Goal: Task Accomplishment & Management: Manage account settings

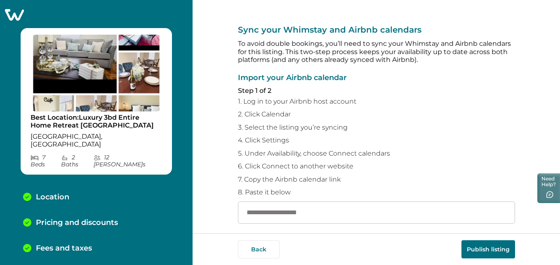
scroll to position [109, 0]
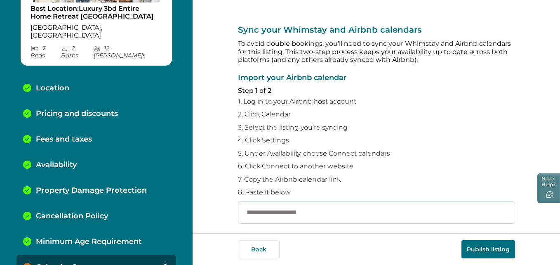
click at [274, 210] on input "text" at bounding box center [376, 212] width 277 height 22
paste input "**********"
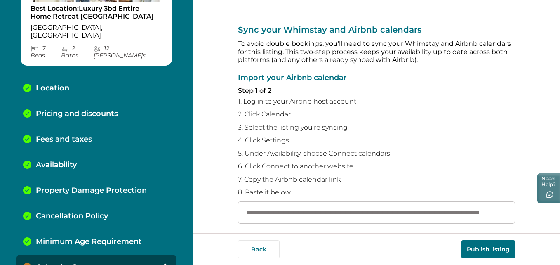
scroll to position [0, 74]
type input "**********"
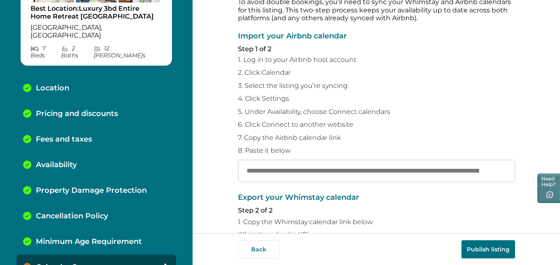
scroll to position [180, 0]
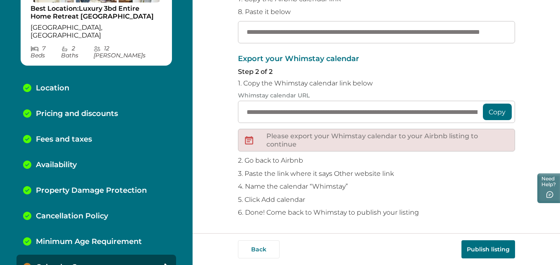
click at [496, 113] on button "Copy" at bounding box center [497, 112] width 29 height 17
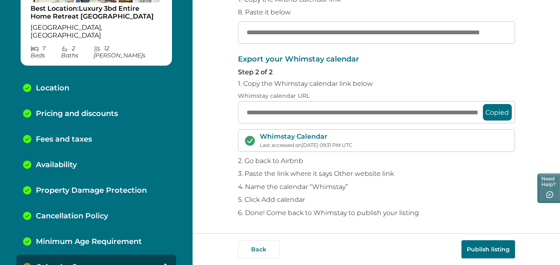
click at [475, 243] on button "Publish listing" at bounding box center [489, 249] width 54 height 18
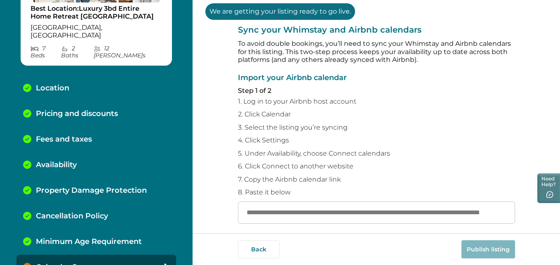
scroll to position [180, 0]
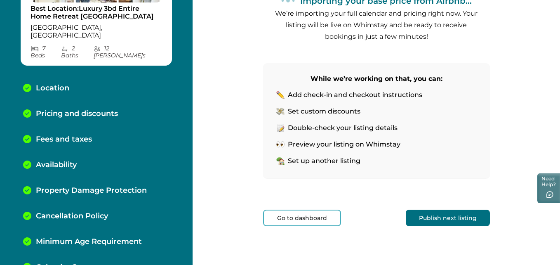
scroll to position [135, 0]
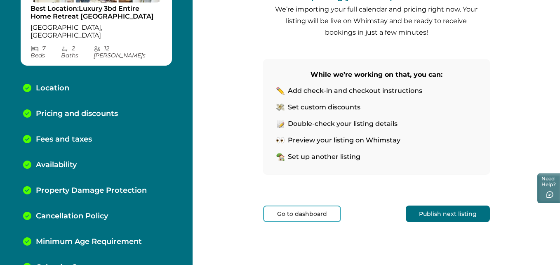
click at [463, 215] on button "Publish next listing" at bounding box center [448, 214] width 84 height 17
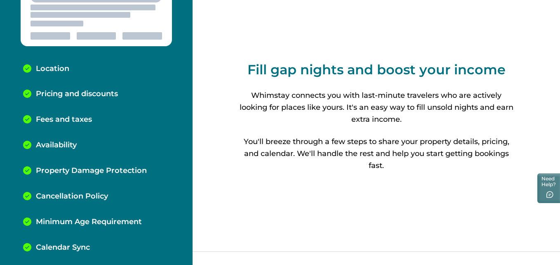
click at [558, 32] on div "Fill gap nights and boost your income Whimstay connects you with last-minute tr…" at bounding box center [377, 116] width 368 height 233
click at [557, 233] on div "Fill gap nights and boost your income Whimstay connects you with last-minute tr…" at bounding box center [377, 132] width 368 height 265
click at [560, 82] on html "Skip to Content Location Pricing and discounts Fees and taxes Availability Prop…" at bounding box center [280, 132] width 560 height 265
click at [559, 8] on div "Fill gap nights and boost your income Whimstay connects you with last-minute tr…" at bounding box center [377, 116] width 368 height 233
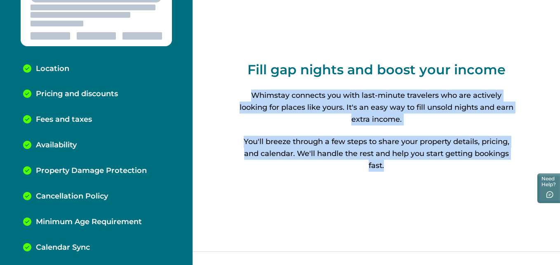
drag, startPoint x: 559, startPoint y: 8, endPoint x: 521, endPoint y: 217, distance: 213.1
click at [521, 217] on div "Fill gap nights and boost your income Whimstay connects you with last-minute tr…" at bounding box center [377, 116] width 368 height 233
click at [556, 241] on div "Fill gap nights and boost your income Whimstay connects you with last-minute tr…" at bounding box center [377, 132] width 368 height 265
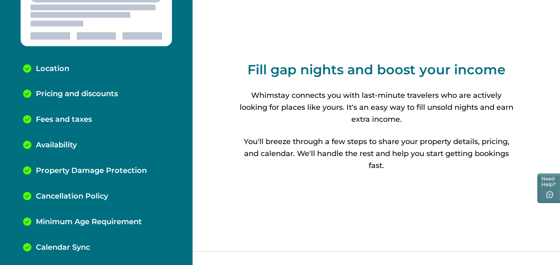
click at [557, 112] on div "Fill gap nights and boost your income Whimstay connects you with last-minute tr…" at bounding box center [377, 116] width 368 height 233
click at [559, 31] on div "Fill gap nights and boost your income Whimstay connects you with last-minute tr…" at bounding box center [377, 116] width 368 height 233
click at [555, 31] on div "Fill gap nights and boost your income Whimstay connects you with last-minute tr…" at bounding box center [377, 116] width 368 height 233
click at [559, 15] on div "Fill gap nights and boost your income Whimstay connects you with last-minute tr…" at bounding box center [377, 116] width 368 height 233
drag, startPoint x: 557, startPoint y: 18, endPoint x: 416, endPoint y: 50, distance: 144.3
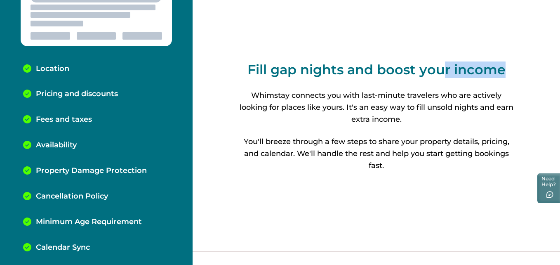
click at [416, 50] on div "Fill gap nights and boost your income Whimstay connects you with last-minute tr…" at bounding box center [377, 116] width 368 height 233
click at [558, 236] on div "Fill gap nights and boost your income Whimstay connects you with last-minute tr…" at bounding box center [377, 132] width 368 height 265
click at [560, 109] on html "Skip to Content Location Pricing and discounts Fees and taxes Availability Prop…" at bounding box center [280, 132] width 560 height 265
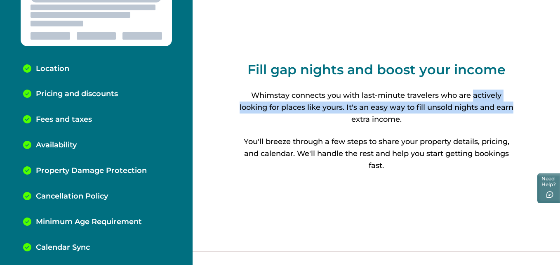
drag, startPoint x: 560, startPoint y: 109, endPoint x: 560, endPoint y: 31, distance: 78.0
click at [560, 31] on html "Skip to Content Location Pricing and discounts Fees and taxes Availability Prop…" at bounding box center [280, 132] width 560 height 265
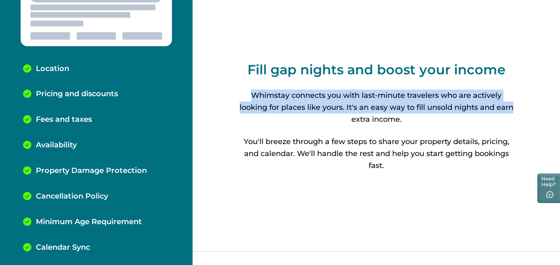
click at [558, 4] on div "Fill gap nights and boost your income Whimstay connects you with last-minute tr…" at bounding box center [377, 116] width 368 height 233
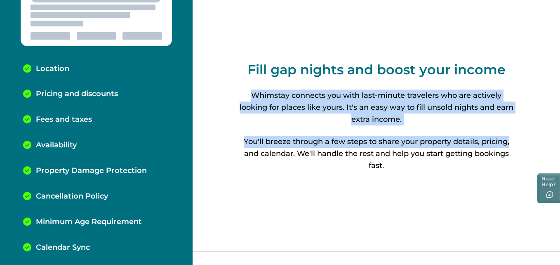
drag, startPoint x: 558, startPoint y: 4, endPoint x: 535, endPoint y: 149, distance: 146.7
click at [535, 149] on div "Fill gap nights and boost your income Whimstay connects you with last-minute tr…" at bounding box center [377, 116] width 368 height 233
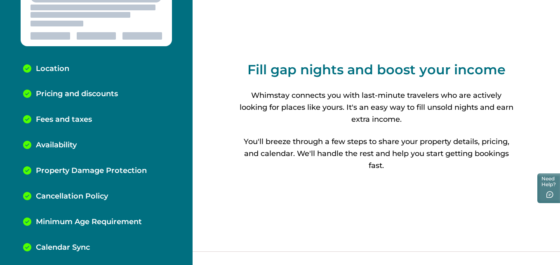
click at [560, 222] on html "Skip to Content Location Pricing and discounts Fees and taxes Availability Prop…" at bounding box center [280, 132] width 560 height 265
click at [556, 7] on div "Fill gap nights and boost your income Whimstay connects you with last-minute tr…" at bounding box center [377, 116] width 368 height 233
click at [557, 236] on div "Fill gap nights and boost your income Whimstay connects you with last-minute tr…" at bounding box center [377, 132] width 368 height 265
click at [560, 144] on html "Skip to Content Location Pricing and discounts Fees and taxes Availability Prop…" at bounding box center [280, 132] width 560 height 265
click at [556, 79] on div "Fill gap nights and boost your income Whimstay connects you with last-minute tr…" at bounding box center [377, 116] width 368 height 233
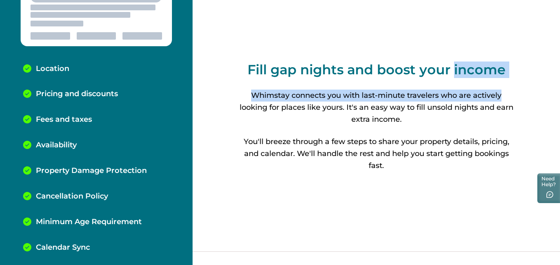
drag, startPoint x: 556, startPoint y: 79, endPoint x: 441, endPoint y: 86, distance: 114.6
click at [441, 86] on div "Fill gap nights and boost your income Whimstay connects you with last-minute tr…" at bounding box center [377, 116] width 368 height 233
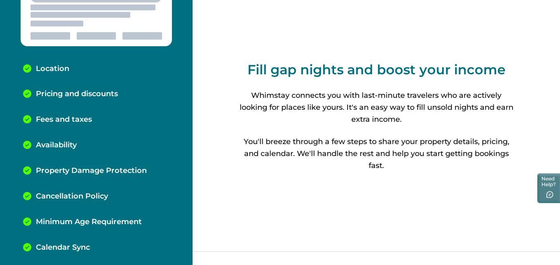
click at [554, 15] on div "Fill gap nights and boost your income Whimstay connects you with last-minute tr…" at bounding box center [377, 116] width 368 height 233
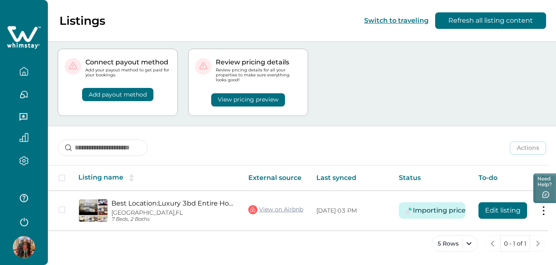
scroll to position [26, 0]
click at [114, 88] on button "Add payout method" at bounding box center [117, 94] width 71 height 13
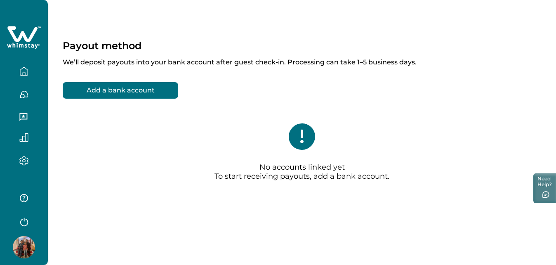
click at [125, 88] on button "Add a bank account" at bounding box center [121, 90] width 116 height 17
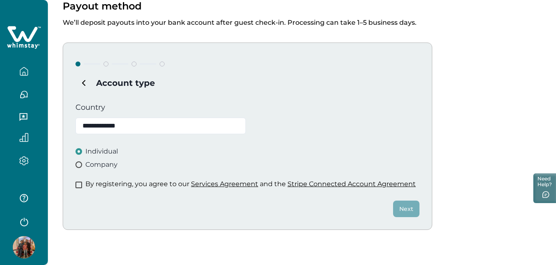
scroll to position [66, 0]
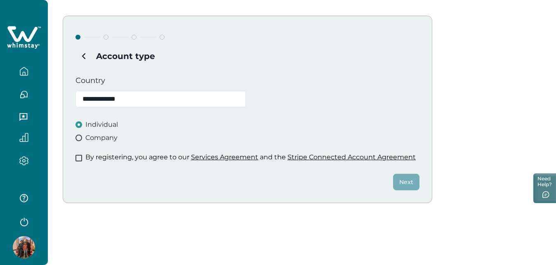
click at [80, 156] on span at bounding box center [79, 158] width 7 height 7
click at [404, 178] on button "Next" at bounding box center [406, 182] width 26 height 17
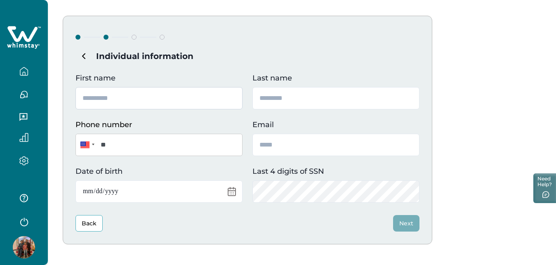
click at [130, 99] on input "First name" at bounding box center [159, 98] width 167 height 22
type input "*******"
type input "*****"
type input "**********"
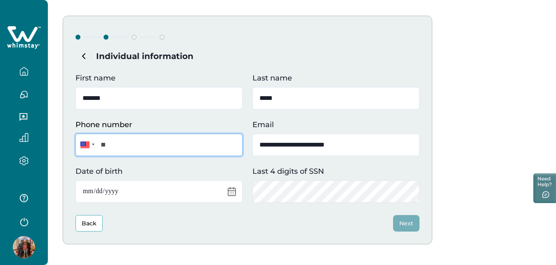
click at [128, 146] on input "**" at bounding box center [159, 145] width 167 height 22
type input "**********"
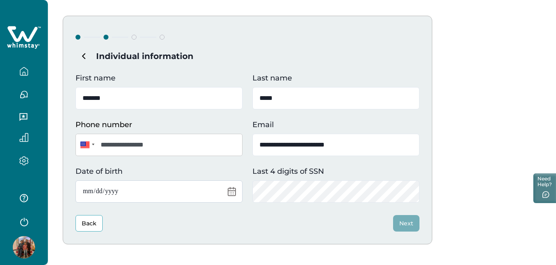
click at [145, 191] on input "Date of birth" at bounding box center [159, 191] width 167 height 22
type input "**********"
click at [414, 221] on button "Next" at bounding box center [406, 223] width 26 height 17
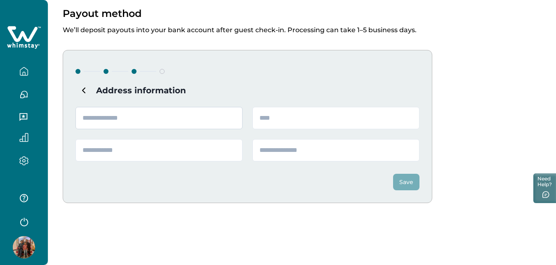
click at [184, 109] on input "text" at bounding box center [159, 118] width 167 height 22
type input "**********"
type input "*********"
type input "*******"
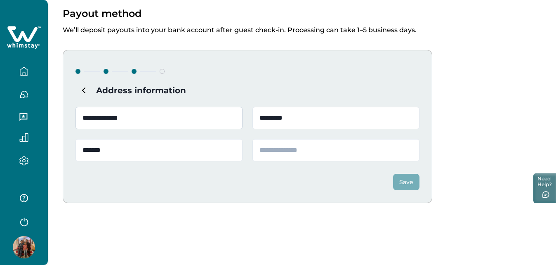
type input "*****"
click at [409, 184] on button "Save" at bounding box center [406, 182] width 26 height 17
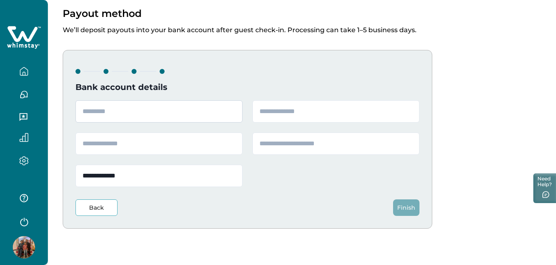
click at [186, 108] on input "text" at bounding box center [159, 111] width 167 height 22
type input "**********"
click at [300, 112] on input "text" at bounding box center [336, 111] width 167 height 22
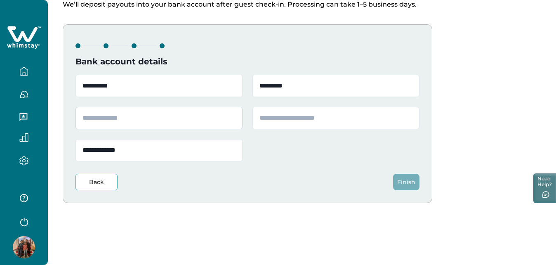
type input "*********"
click at [178, 116] on input "text" at bounding box center [159, 118] width 167 height 22
type input "**********"
click at [270, 121] on input "text" at bounding box center [336, 118] width 167 height 22
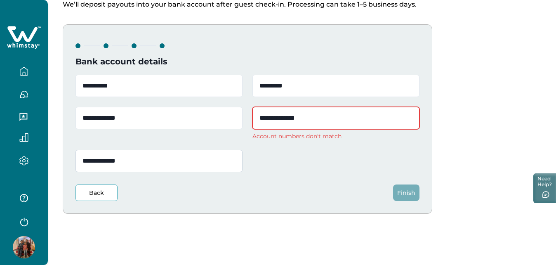
type input "**********"
drag, startPoint x: 136, startPoint y: 161, endPoint x: 282, endPoint y: 157, distance: 145.7
click at [282, 157] on div "**********" at bounding box center [248, 123] width 344 height 97
click at [304, 91] on input "*********" at bounding box center [336, 86] width 167 height 22
type input "*"
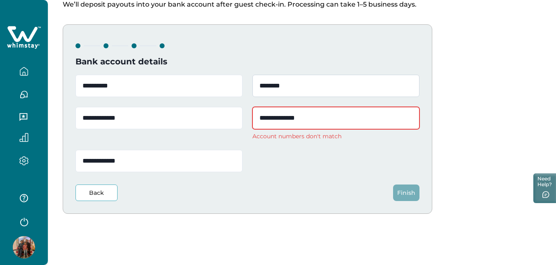
type input "*********"
click at [320, 118] on input "**********" at bounding box center [336, 118] width 167 height 22
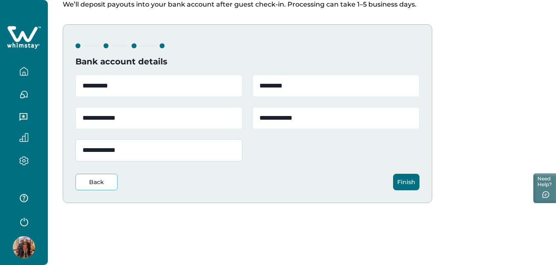
type input "**********"
click at [137, 155] on input "**********" at bounding box center [159, 150] width 167 height 22
click at [108, 149] on input "**********" at bounding box center [159, 150] width 167 height 22
type input "**********"
click at [410, 182] on button "Finish" at bounding box center [406, 182] width 26 height 17
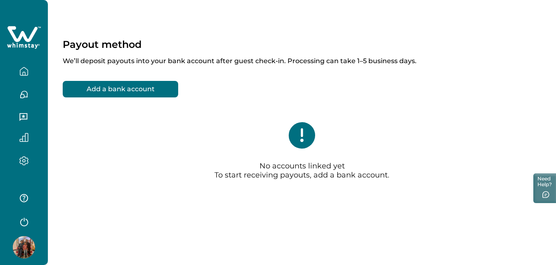
scroll to position [0, 0]
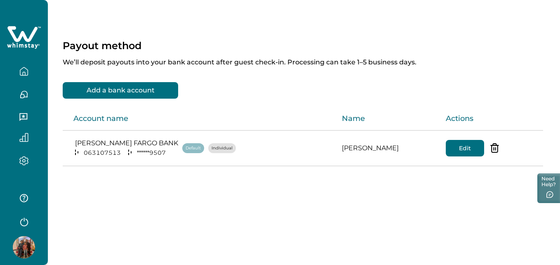
click at [559, 241] on div "Payout method We’ll deposit payouts into your bank account after guest check-in…" at bounding box center [304, 132] width 513 height 265
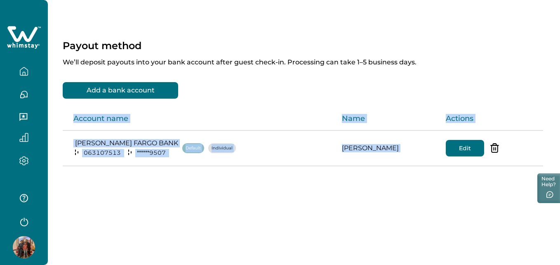
click at [559, 241] on div "Payout method We’ll deposit payouts into your bank account after guest check-in…" at bounding box center [304, 132] width 513 height 265
drag, startPoint x: 559, startPoint y: 241, endPoint x: 345, endPoint y: 133, distance: 239.6
click at [345, 133] on div "Payout method We’ll deposit payouts into your bank account after guest check-in…" at bounding box center [304, 132] width 513 height 265
click at [27, 72] on icon "button" at bounding box center [23, 71] width 9 height 9
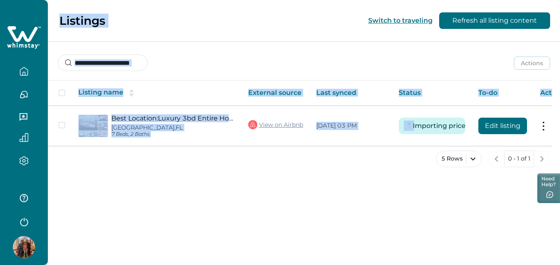
click at [239, 199] on div "Listings Switch to traveling Refresh all listing content Actions Actions Publis…" at bounding box center [304, 132] width 513 height 265
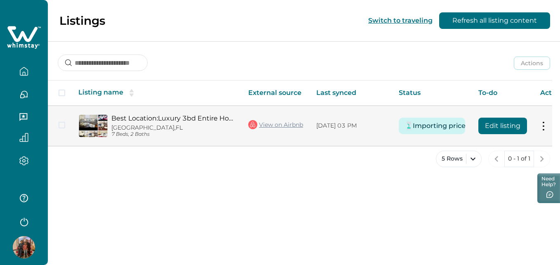
click at [428, 126] on button "Importing price" at bounding box center [439, 126] width 43 height 17
click at [503, 126] on button "Edit listing" at bounding box center [503, 126] width 49 height 17
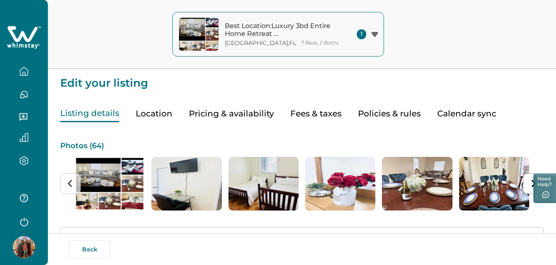
click at [252, 112] on button "Pricing & availability" at bounding box center [231, 113] width 85 height 17
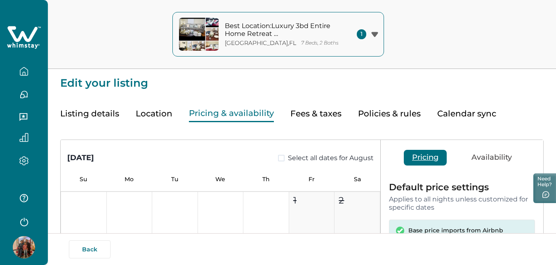
scroll to position [170, 0]
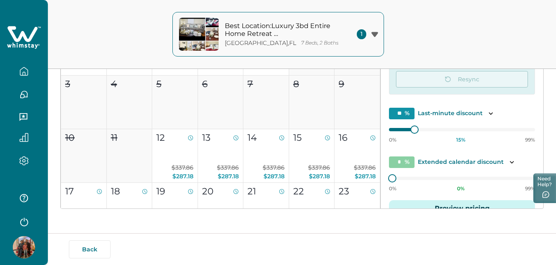
click at [359, 35] on span "1" at bounding box center [361, 34] width 9 height 10
click at [425, 25] on div "Best Location:Luxury 3bd Entire Home Retreat Miami Miami , FL 7 Beds, 2 Baths 1…" at bounding box center [278, 34] width 556 height 69
click at [24, 89] on button "button" at bounding box center [24, 94] width 35 height 17
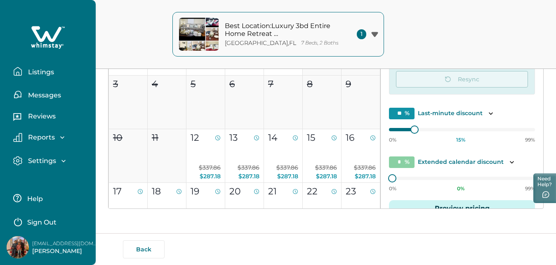
click at [50, 73] on p "Listings" at bounding box center [40, 72] width 28 height 8
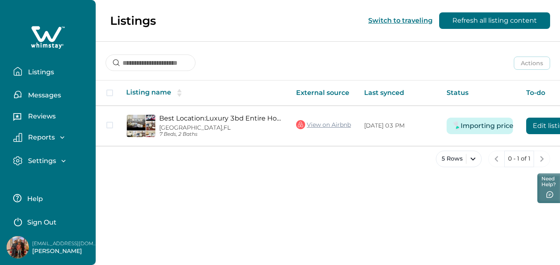
click at [52, 92] on p "Messages" at bounding box center [43, 95] width 35 height 8
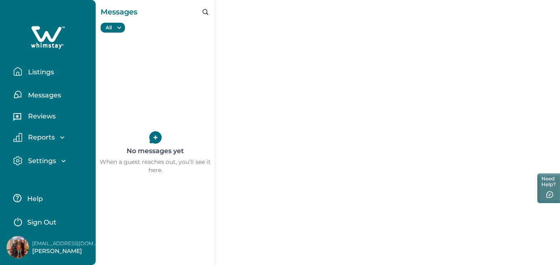
click at [50, 115] on p "Reviews" at bounding box center [41, 116] width 30 height 8
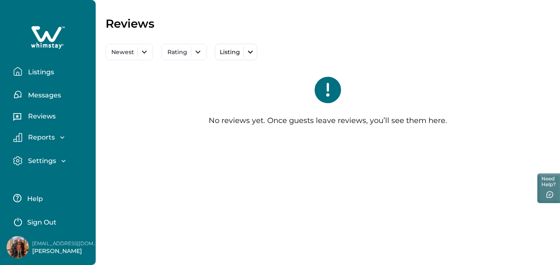
click at [50, 135] on p "Reports" at bounding box center [40, 137] width 29 height 8
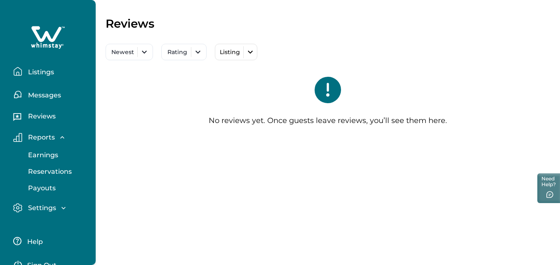
click at [61, 206] on icon "button" at bounding box center [63, 208] width 8 height 8
click at [56, 228] on p "Profile details" at bounding box center [50, 226] width 48 height 8
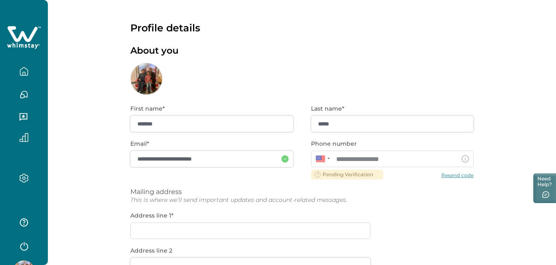
scroll to position [170, 0]
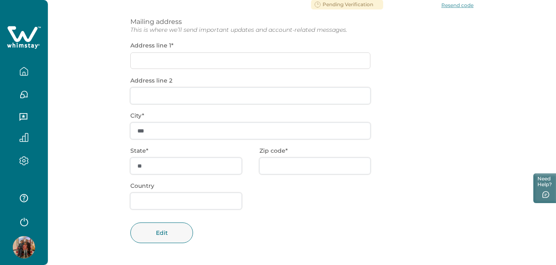
click at [158, 61] on div "**********" at bounding box center [301, 95] width 343 height 340
click at [146, 56] on div "**********" at bounding box center [301, 95] width 343 height 340
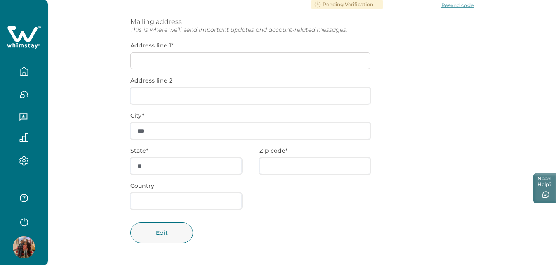
click at [145, 58] on div "**********" at bounding box center [301, 95] width 343 height 340
click at [145, 60] on div "**********" at bounding box center [301, 95] width 343 height 340
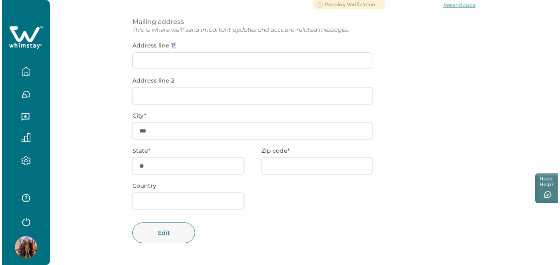
scroll to position [0, 0]
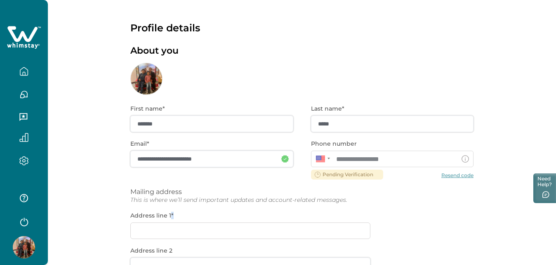
click at [23, 138] on icon "button" at bounding box center [24, 137] width 8 height 8
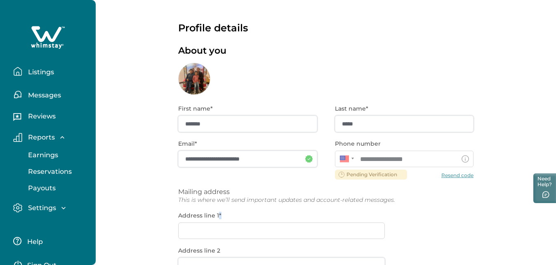
click at [60, 169] on p "Reservations" at bounding box center [49, 172] width 46 height 8
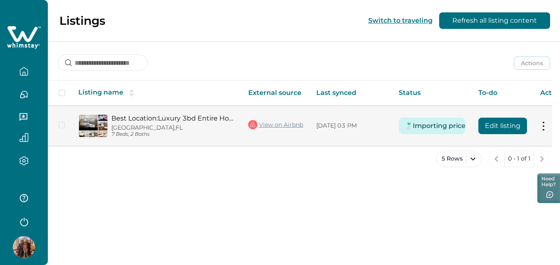
click at [501, 126] on button "Edit listing" at bounding box center [503, 126] width 49 height 17
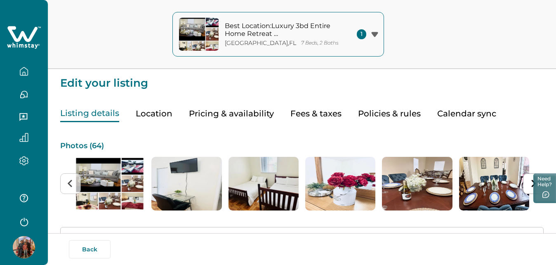
click at [102, 186] on img "1 of 64" at bounding box center [110, 184] width 70 height 54
click at [128, 182] on img "1 of 64" at bounding box center [110, 184] width 70 height 54
click at [111, 178] on img "1 of 64" at bounding box center [110, 184] width 70 height 54
click at [175, 185] on img "2 of 64" at bounding box center [186, 184] width 70 height 54
click at [87, 180] on img "1 of 64" at bounding box center [110, 184] width 70 height 54
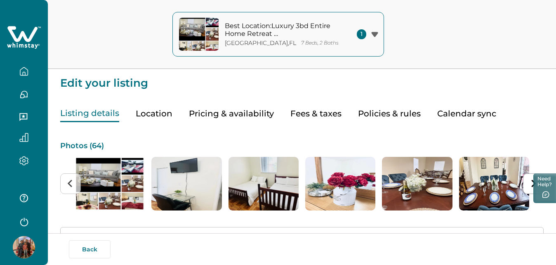
click at [66, 145] on p "Photos ( 64 )" at bounding box center [302, 146] width 484 height 8
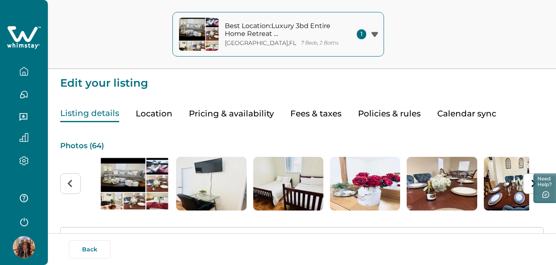
drag, startPoint x: 280, startPoint y: 183, endPoint x: 446, endPoint y: 221, distance: 170.7
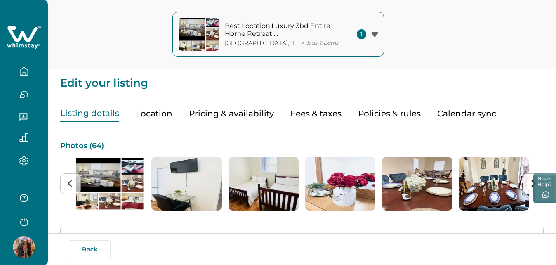
click at [530, 187] on icon "Next slide" at bounding box center [534, 184] width 8 height 8
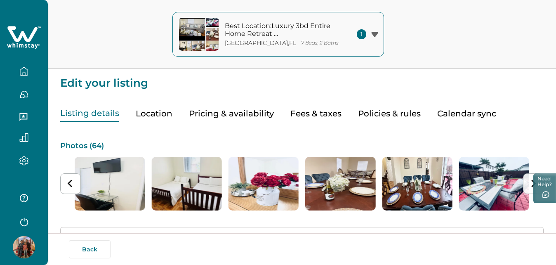
click at [530, 187] on icon "Next slide" at bounding box center [534, 184] width 8 height 8
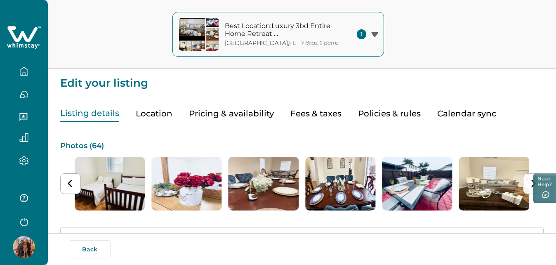
click at [530, 187] on icon "Next slide" at bounding box center [534, 184] width 8 height 8
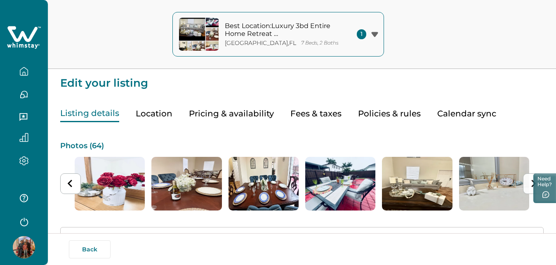
click at [530, 187] on icon "Next slide" at bounding box center [534, 184] width 8 height 8
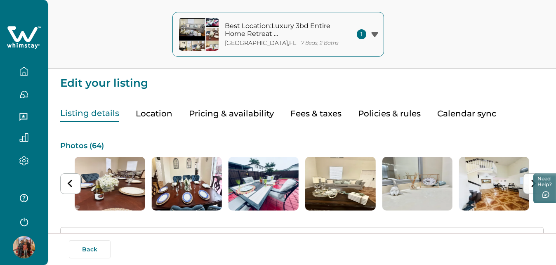
click at [530, 187] on icon "Next slide" at bounding box center [534, 184] width 8 height 8
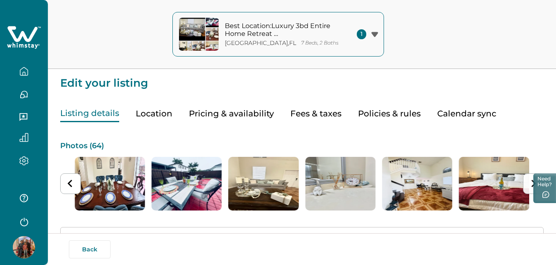
click at [530, 187] on icon "Next slide" at bounding box center [534, 184] width 8 height 8
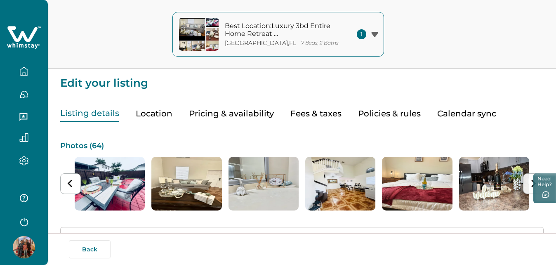
click at [530, 187] on icon "Next slide" at bounding box center [534, 184] width 8 height 8
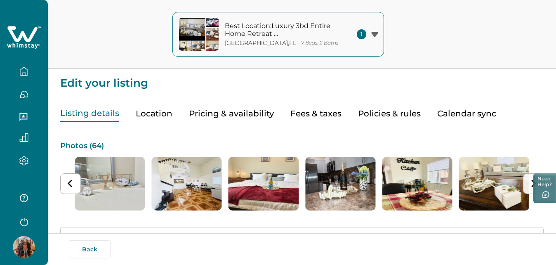
click at [530, 187] on icon "Next slide" at bounding box center [534, 184] width 8 height 8
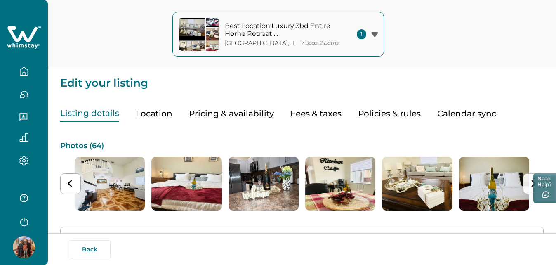
click at [530, 188] on button "Next slide" at bounding box center [533, 183] width 21 height 21
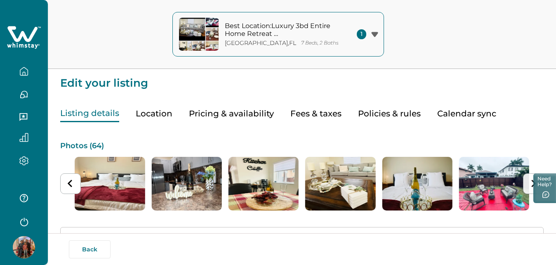
click at [530, 188] on button "Next slide" at bounding box center [533, 183] width 21 height 21
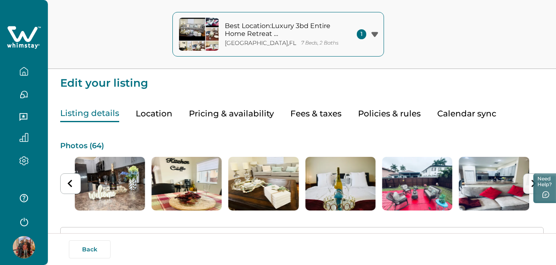
click at [530, 188] on button "Next slide" at bounding box center [533, 183] width 21 height 21
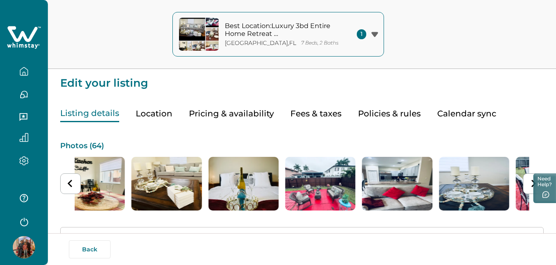
drag, startPoint x: 188, startPoint y: 187, endPoint x: 167, endPoint y: 183, distance: 21.4
click at [167, 183] on img "14 of 64" at bounding box center [167, 184] width 70 height 54
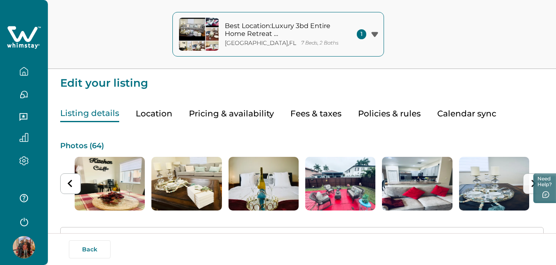
click at [529, 183] on button "Next slide" at bounding box center [533, 183] width 21 height 21
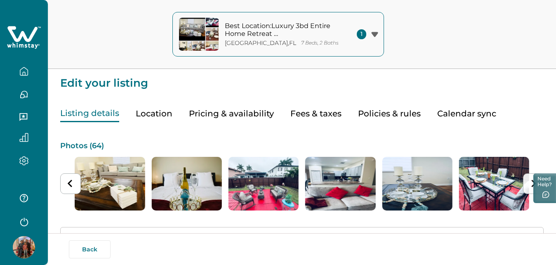
click at [529, 183] on button "Next slide" at bounding box center [533, 183] width 21 height 21
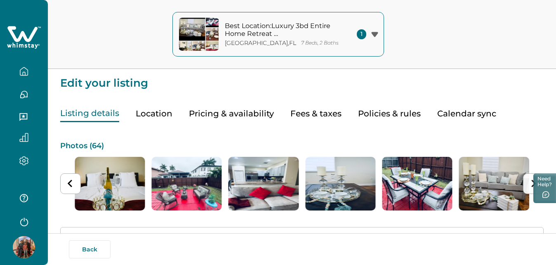
click at [529, 183] on button "Next slide" at bounding box center [533, 183] width 21 height 21
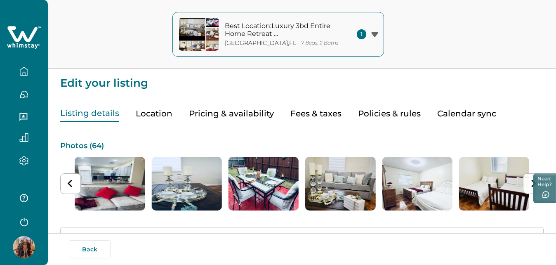
click at [529, 183] on button "Next slide" at bounding box center [533, 183] width 21 height 21
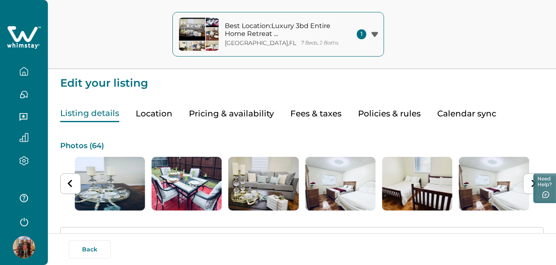
click at [529, 183] on button "Next slide" at bounding box center [533, 183] width 21 height 21
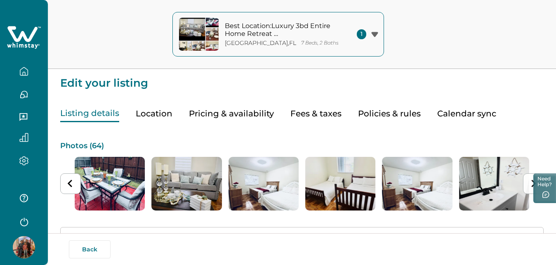
click at [529, 183] on button "Next slide" at bounding box center [533, 183] width 21 height 21
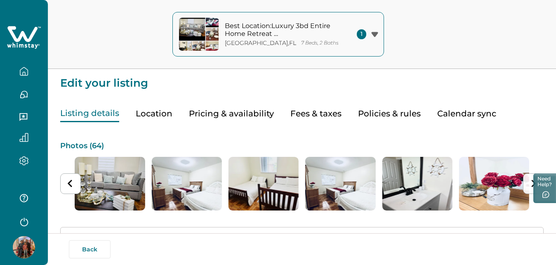
click at [529, 183] on button "Next slide" at bounding box center [533, 183] width 21 height 21
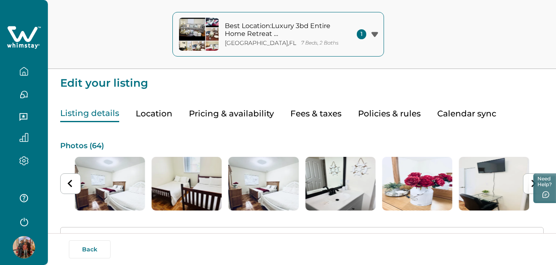
click at [529, 183] on button "Next slide" at bounding box center [533, 183] width 21 height 21
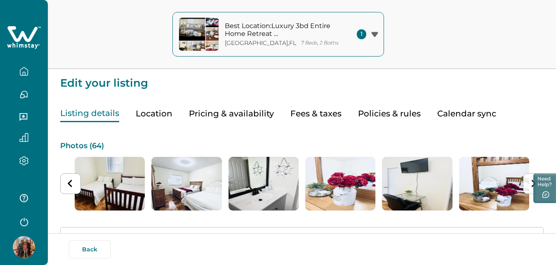
click at [529, 183] on button "Next slide" at bounding box center [533, 183] width 21 height 21
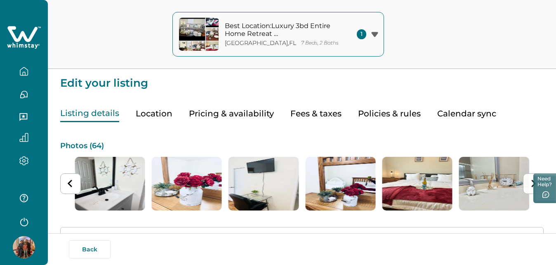
click at [529, 183] on button "Next slide" at bounding box center [533, 183] width 21 height 21
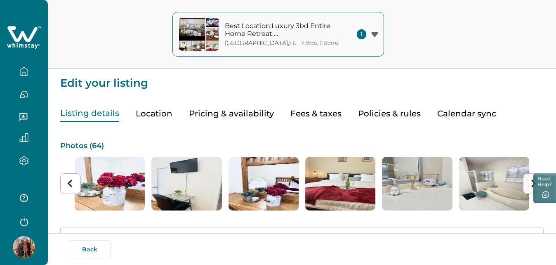
click at [529, 183] on button "Next slide" at bounding box center [533, 183] width 21 height 21
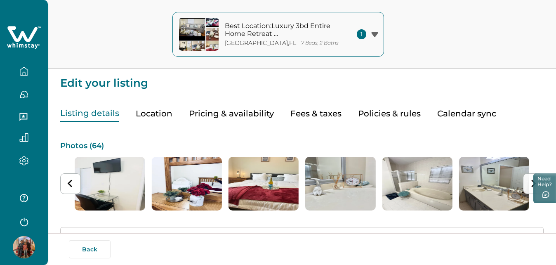
click at [529, 183] on button "Next slide" at bounding box center [533, 183] width 21 height 21
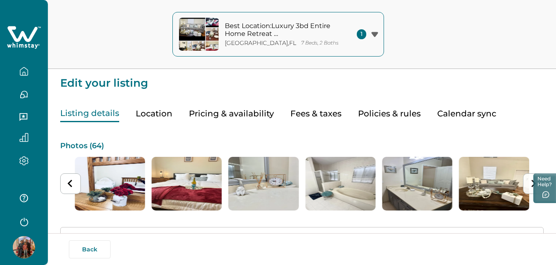
click at [529, 183] on button "Next slide" at bounding box center [533, 183] width 21 height 21
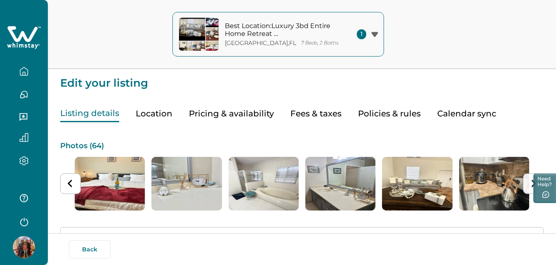
click at [529, 183] on button "Next slide" at bounding box center [533, 183] width 21 height 21
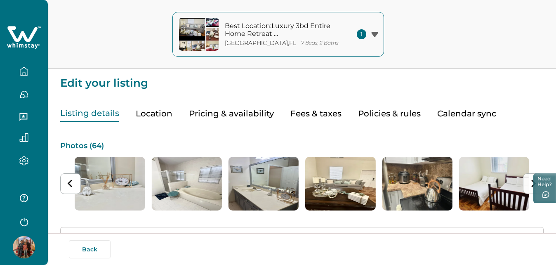
click at [529, 183] on button "Next slide" at bounding box center [533, 183] width 21 height 21
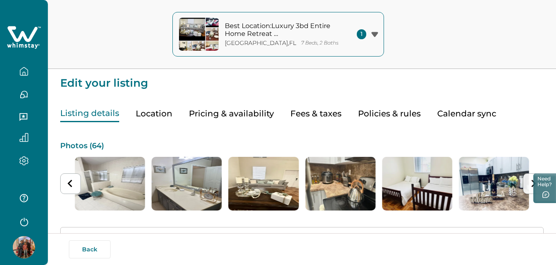
click at [529, 183] on button "Next slide" at bounding box center [533, 183] width 21 height 21
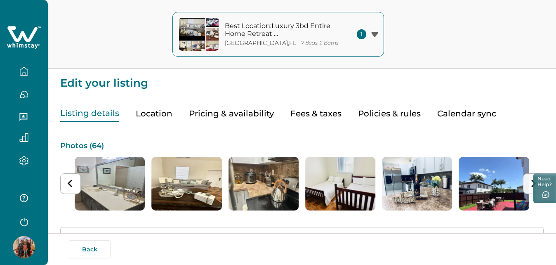
click at [529, 183] on button "Next slide" at bounding box center [533, 183] width 21 height 21
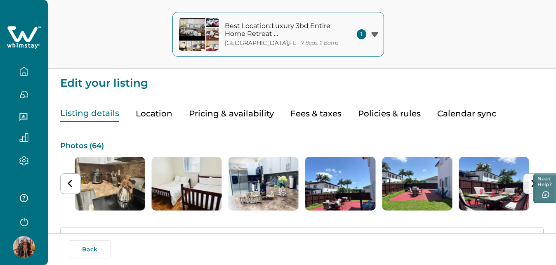
click at [529, 183] on button "Next slide" at bounding box center [533, 183] width 21 height 21
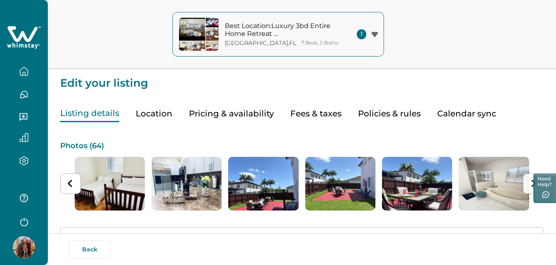
click at [529, 183] on button "Next slide" at bounding box center [533, 183] width 21 height 21
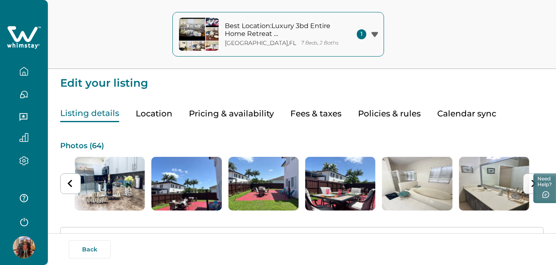
click at [529, 183] on button "Next slide" at bounding box center [533, 183] width 21 height 21
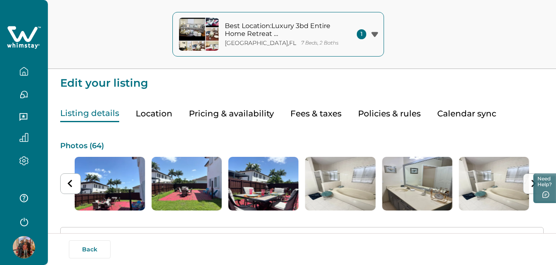
click at [529, 183] on button "Next slide" at bounding box center [533, 183] width 21 height 21
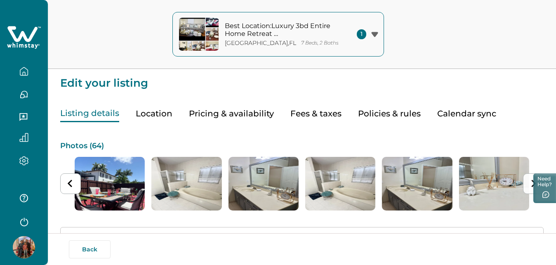
click at [529, 183] on button "Next slide" at bounding box center [533, 183] width 21 height 21
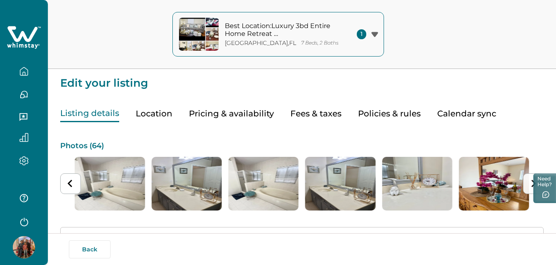
click at [529, 183] on button "Next slide" at bounding box center [533, 183] width 21 height 21
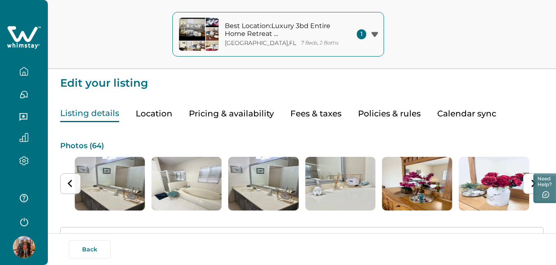
click at [68, 183] on icon "Previous slide" at bounding box center [70, 184] width 8 height 8
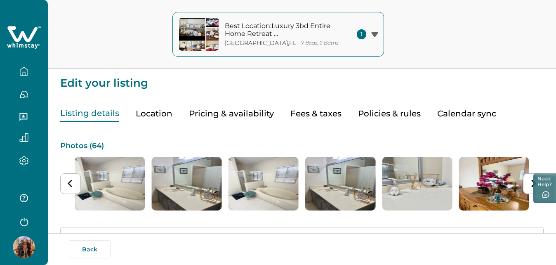
click at [68, 183] on icon "Previous slide" at bounding box center [70, 184] width 8 height 8
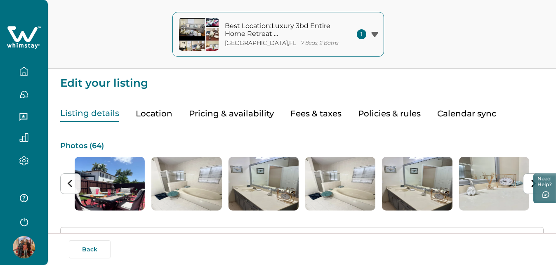
click at [68, 183] on icon "Previous slide" at bounding box center [70, 184] width 8 height 8
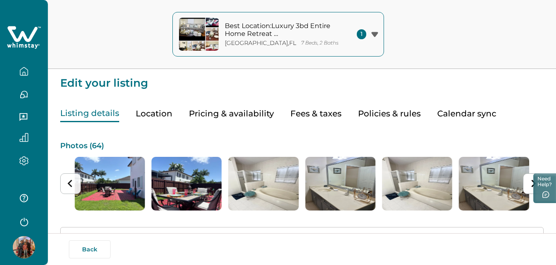
click at [68, 183] on icon "Previous slide" at bounding box center [70, 184] width 8 height 8
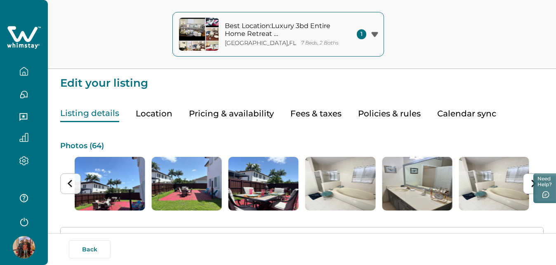
click at [68, 183] on icon "Previous slide" at bounding box center [70, 184] width 8 height 8
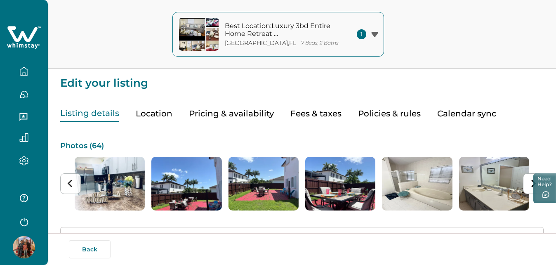
click at [68, 183] on icon "Previous slide" at bounding box center [70, 184] width 8 height 8
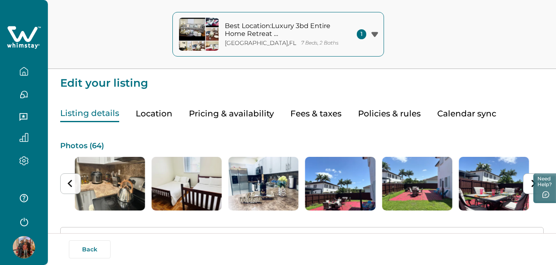
click at [68, 183] on icon "Previous slide" at bounding box center [70, 184] width 8 height 8
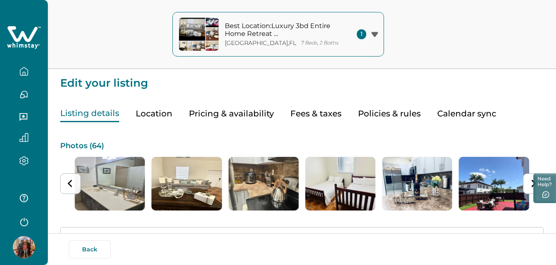
click at [68, 183] on icon "Previous slide" at bounding box center [70, 184] width 8 height 8
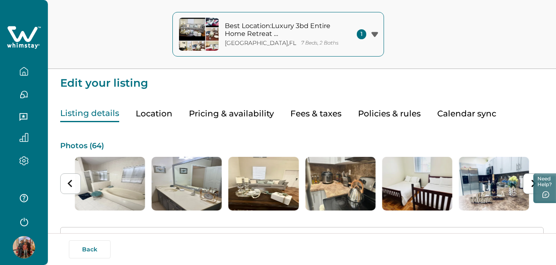
click at [68, 183] on icon "Previous slide" at bounding box center [70, 184] width 8 height 8
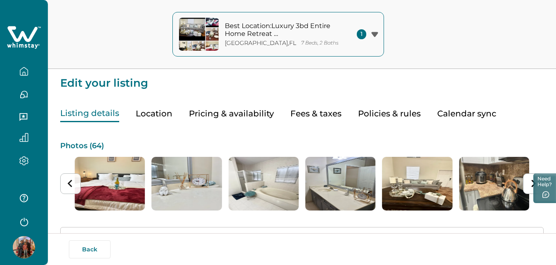
click at [68, 183] on icon "Previous slide" at bounding box center [70, 184] width 8 height 8
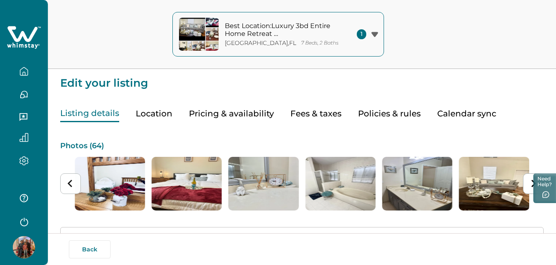
click at [68, 183] on icon "Previous slide" at bounding box center [70, 184] width 8 height 8
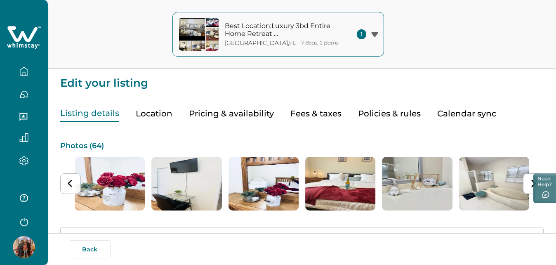
click at [68, 183] on icon "Previous slide" at bounding box center [70, 184] width 8 height 8
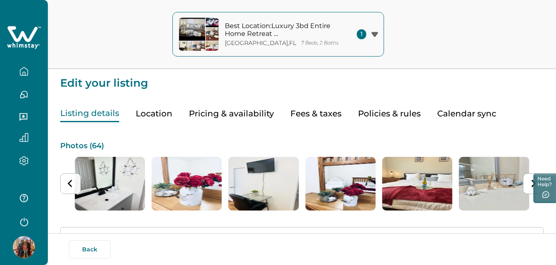
click at [68, 183] on icon "Previous slide" at bounding box center [70, 184] width 8 height 8
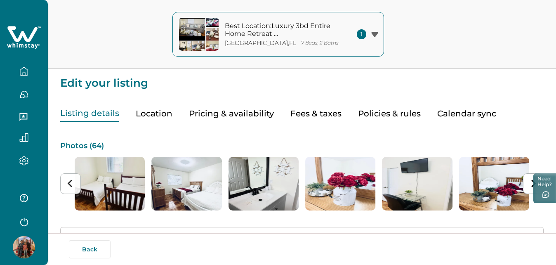
click at [68, 183] on icon "Previous slide" at bounding box center [70, 184] width 8 height 8
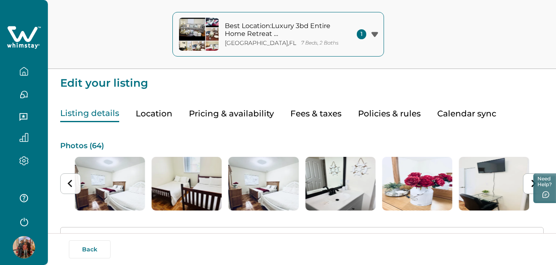
click at [68, 183] on icon "Previous slide" at bounding box center [70, 184] width 8 height 8
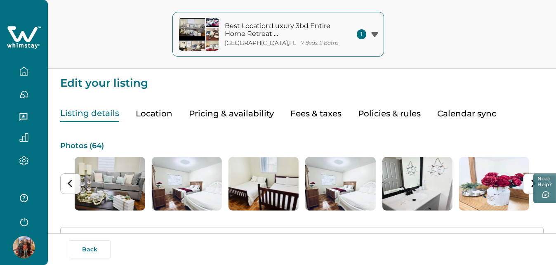
click at [68, 183] on icon "Previous slide" at bounding box center [70, 184] width 8 height 8
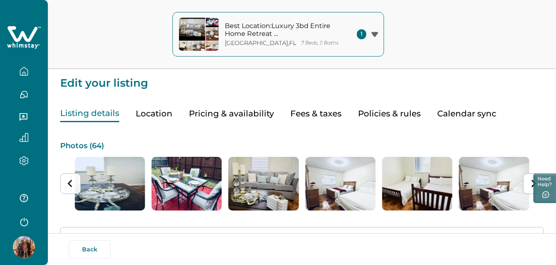
click at [68, 183] on icon "Previous slide" at bounding box center [70, 184] width 8 height 8
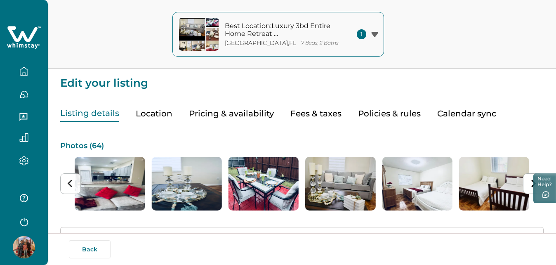
click at [68, 183] on icon "Previous slide" at bounding box center [70, 184] width 8 height 8
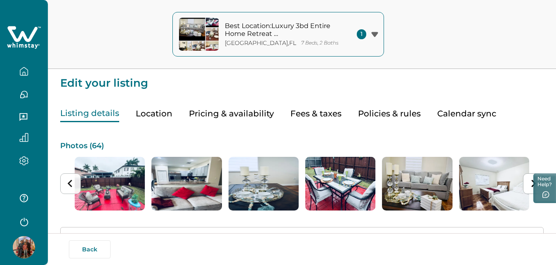
click at [68, 183] on icon "Previous slide" at bounding box center [70, 184] width 8 height 8
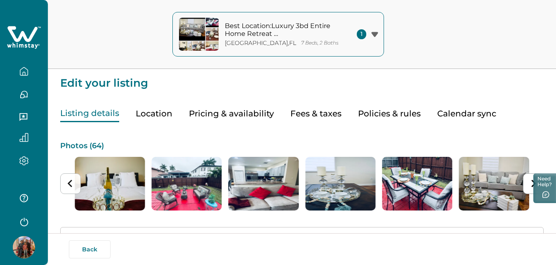
click at [68, 183] on icon "Previous slide" at bounding box center [70, 184] width 8 height 8
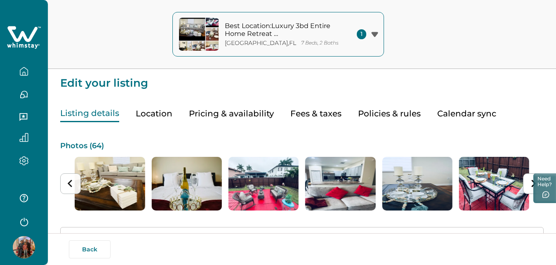
click at [68, 183] on icon "Previous slide" at bounding box center [70, 184] width 8 height 8
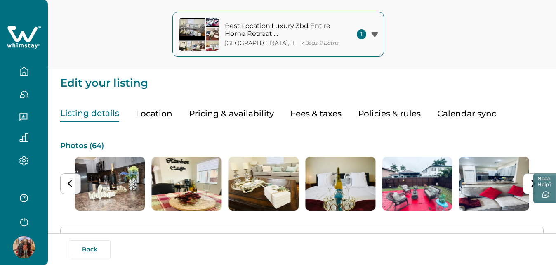
click at [68, 183] on icon "Previous slide" at bounding box center [70, 184] width 8 height 8
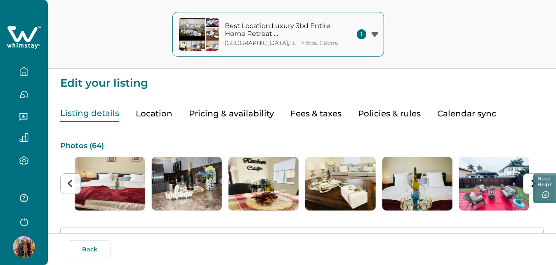
click at [68, 183] on icon "Previous slide" at bounding box center [70, 184] width 8 height 8
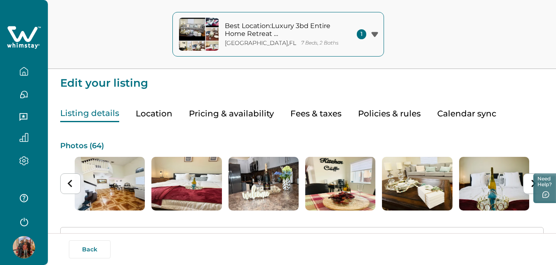
click at [68, 183] on icon "Previous slide" at bounding box center [70, 184] width 8 height 8
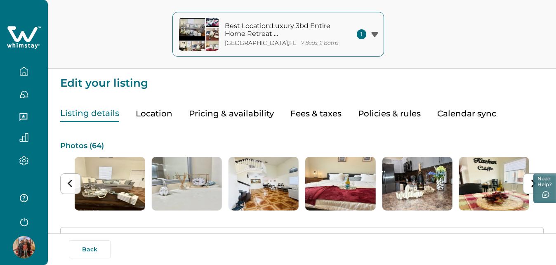
click at [68, 183] on icon "Previous slide" at bounding box center [70, 184] width 8 height 8
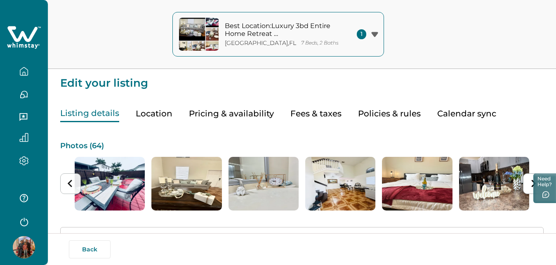
click at [68, 183] on icon "Previous slide" at bounding box center [70, 184] width 8 height 8
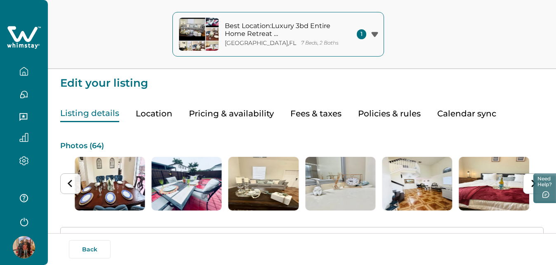
click at [68, 183] on icon "Previous slide" at bounding box center [70, 184] width 8 height 8
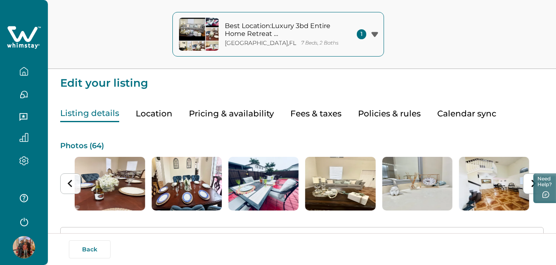
click at [68, 183] on icon "Previous slide" at bounding box center [70, 184] width 8 height 8
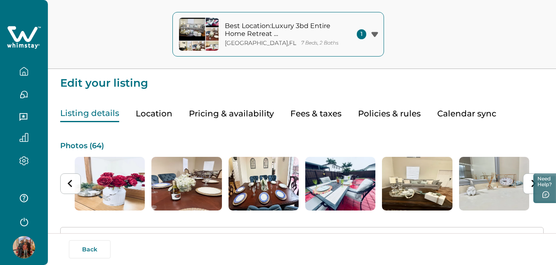
click at [68, 183] on icon "Previous slide" at bounding box center [70, 184] width 8 height 8
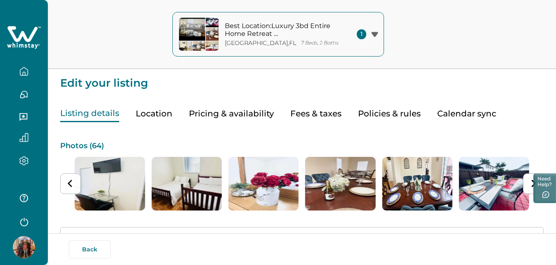
click at [68, 183] on icon "Previous slide" at bounding box center [70, 184] width 8 height 8
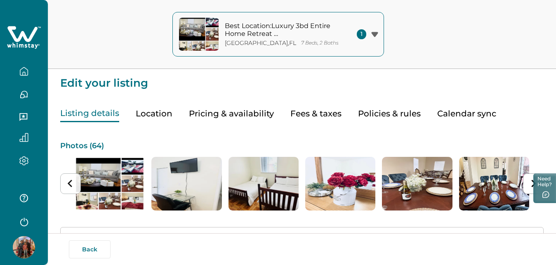
click at [68, 183] on icon "Previous slide" at bounding box center [70, 184] width 8 height 8
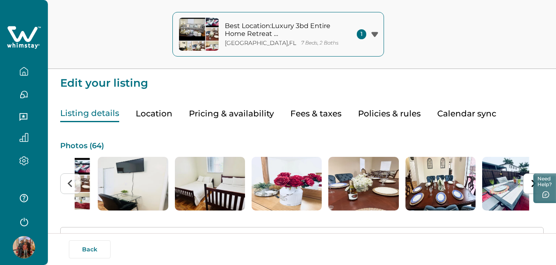
drag, startPoint x: 259, startPoint y: 178, endPoint x: 215, endPoint y: 163, distance: 46.3
click at [215, 163] on img "3 of 64" at bounding box center [210, 184] width 70 height 54
